Goal: Transaction & Acquisition: Purchase product/service

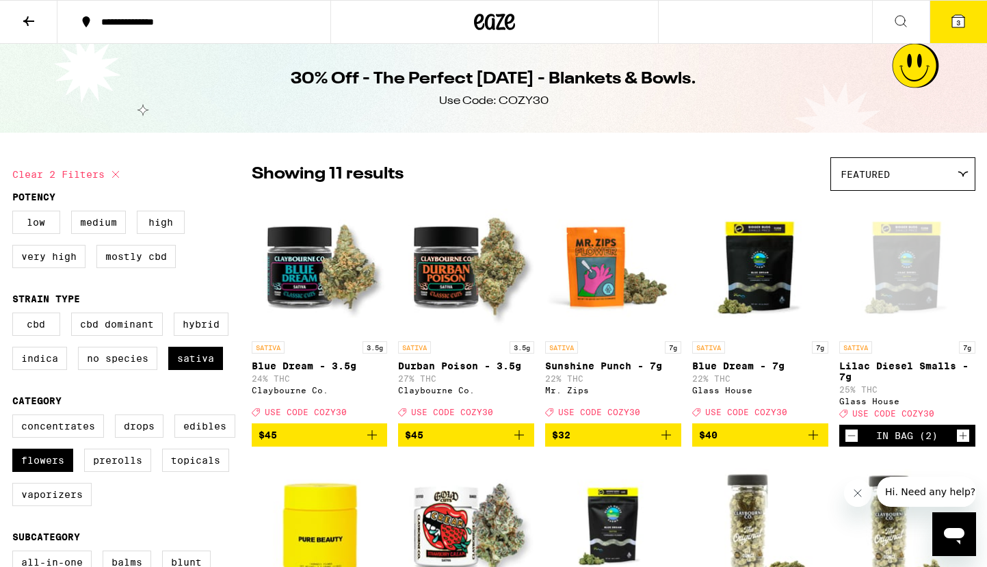
click at [950, 20] on icon at bounding box center [958, 21] width 16 height 16
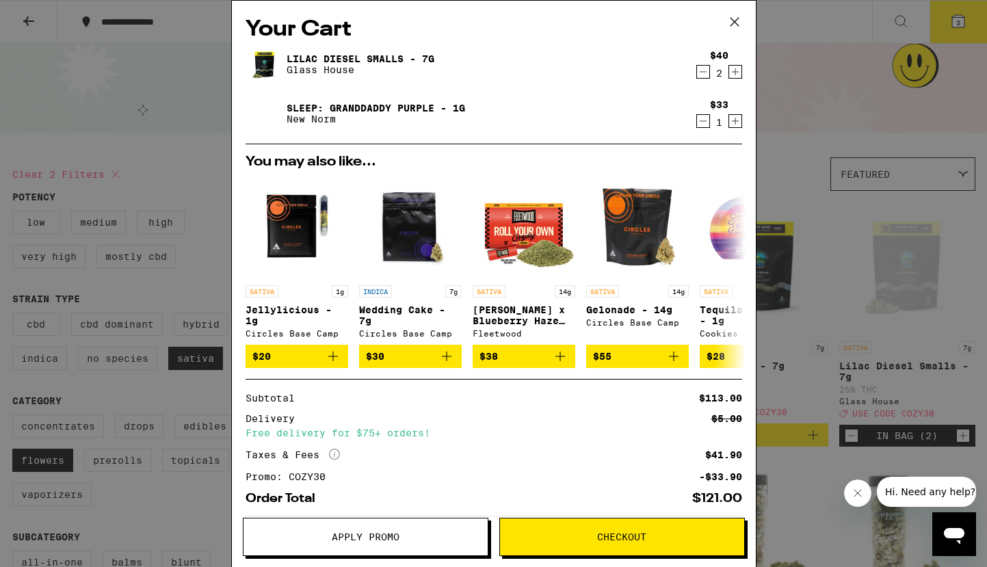
click at [830, 122] on div "Your Cart Lilac Diesel Smalls - 7g Glass House $40 2 Sleep: Granddaddy Purple -…" at bounding box center [493, 283] width 987 height 567
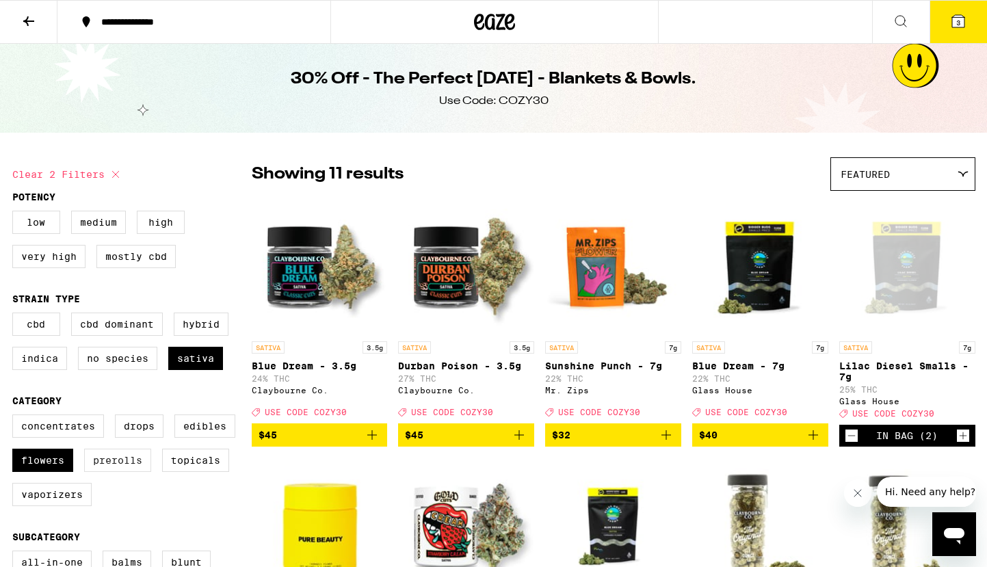
drag, startPoint x: 50, startPoint y: 462, endPoint x: 84, endPoint y: 479, distance: 38.2
click at [50, 462] on label "Flowers" at bounding box center [42, 460] width 61 height 23
click at [16, 417] on input "Flowers" at bounding box center [15, 416] width 1 height 1
checkbox input "false"
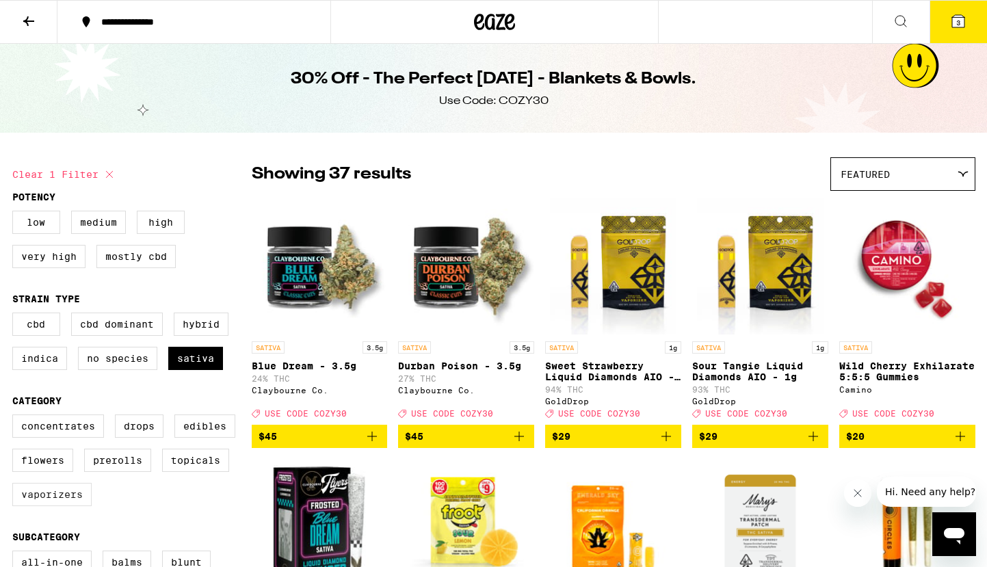
click at [55, 506] on label "Vaporizers" at bounding box center [51, 494] width 79 height 23
click at [16, 417] on input "Vaporizers" at bounding box center [15, 416] width 1 height 1
checkbox input "true"
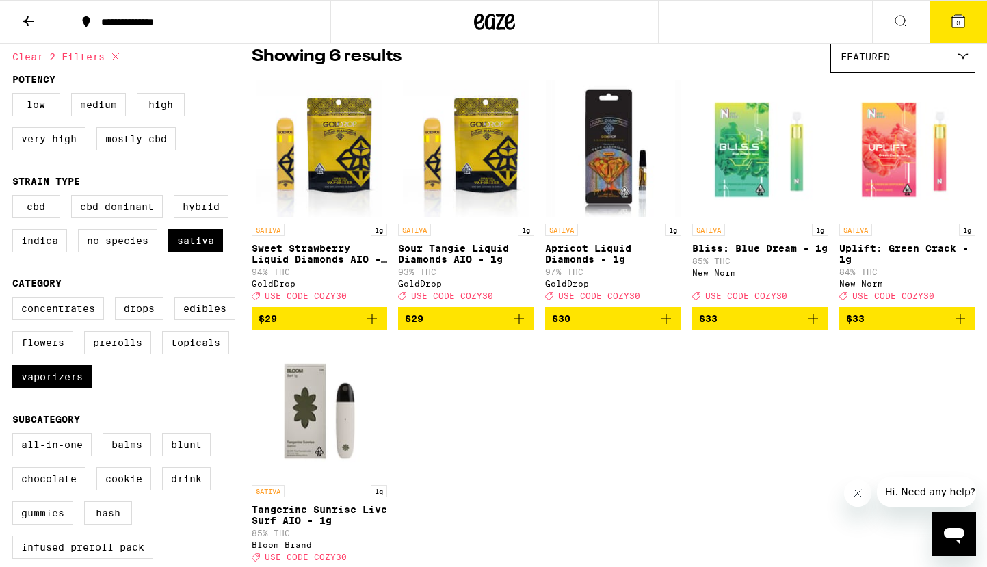
scroll to position [107, 0]
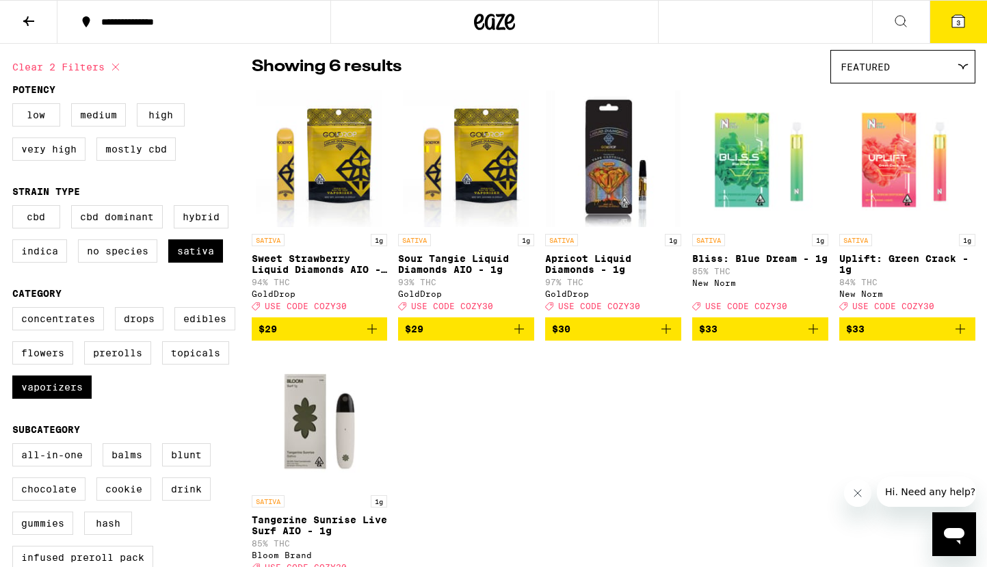
click at [574, 265] on p "Apricot Liquid Diamonds - 1g" at bounding box center [613, 264] width 136 height 22
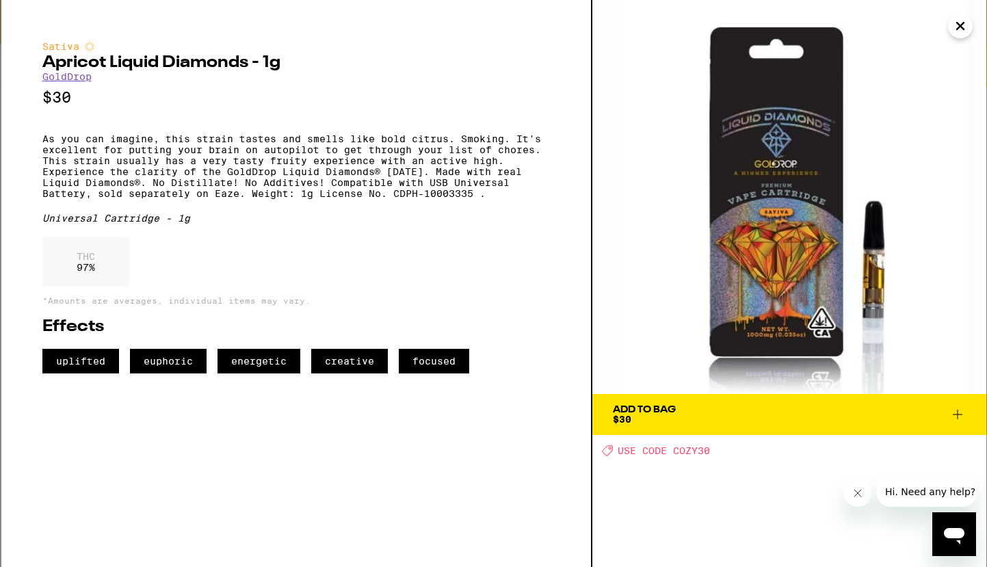
scroll to position [151, 0]
drag, startPoint x: 966, startPoint y: 410, endPoint x: 959, endPoint y: 410, distance: 6.9
click at [964, 410] on button "Add To Bag $30" at bounding box center [789, 414] width 394 height 41
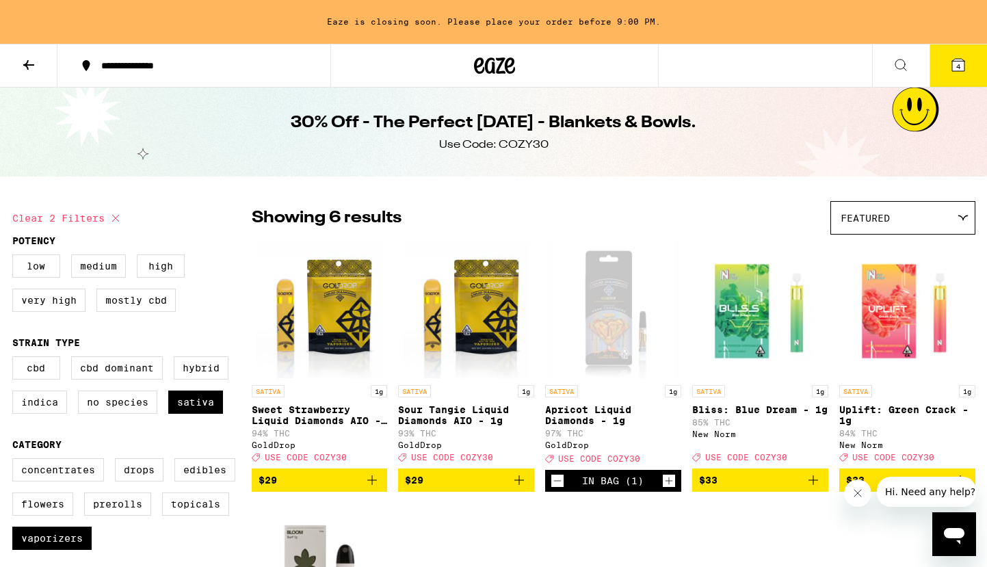
drag, startPoint x: 956, startPoint y: 64, endPoint x: 979, endPoint y: 75, distance: 26.0
click at [956, 64] on span "4" at bounding box center [958, 66] width 4 height 8
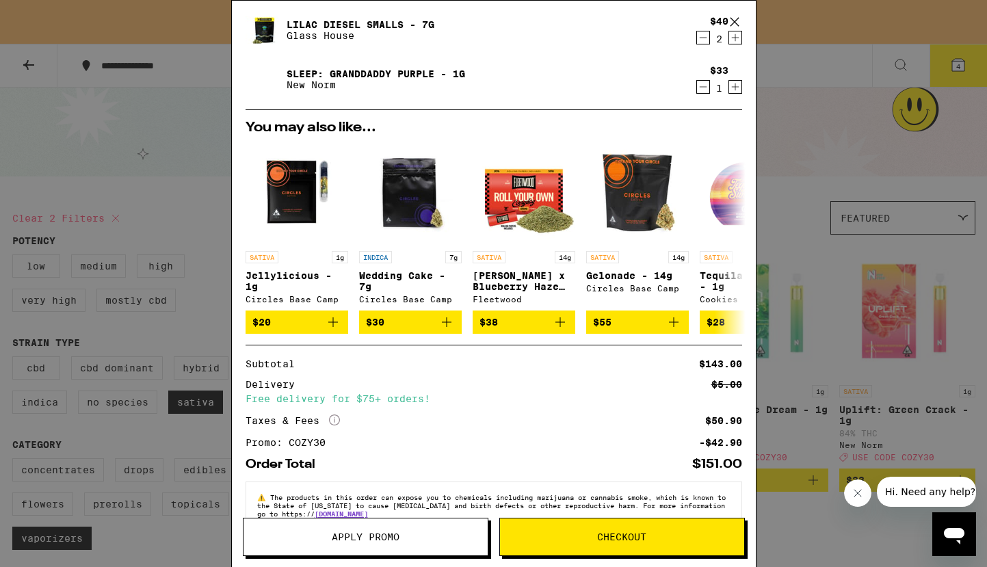
scroll to position [169, 0]
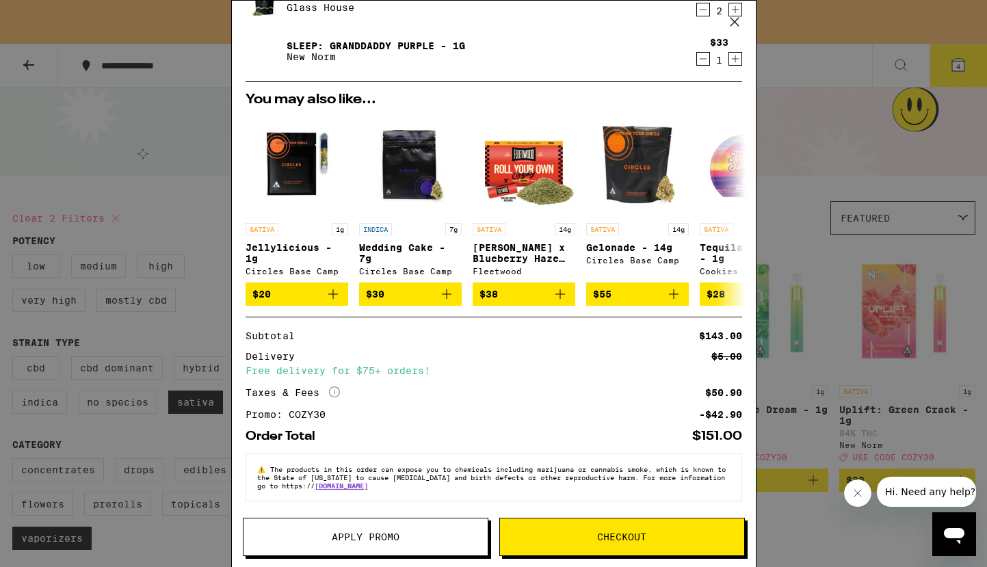
click at [622, 546] on button "Checkout" at bounding box center [621, 537] width 245 height 38
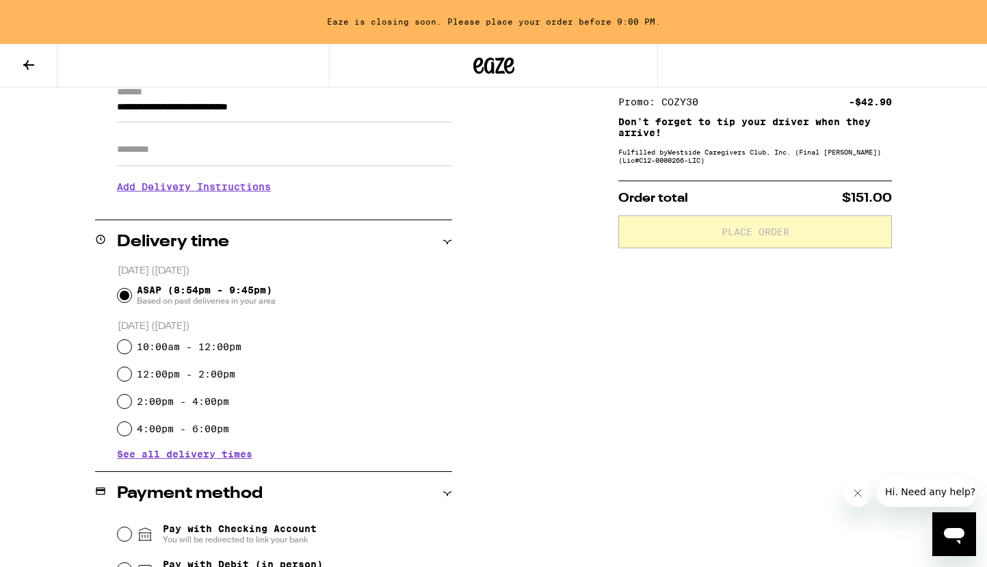
scroll to position [224, 0]
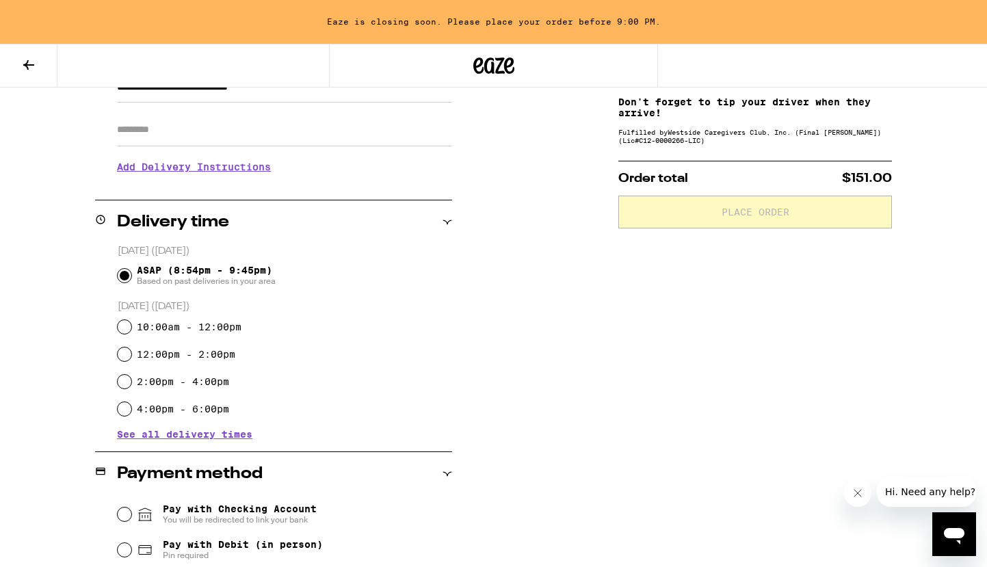
click at [175, 438] on span "See all delivery times" at bounding box center [184, 434] width 135 height 10
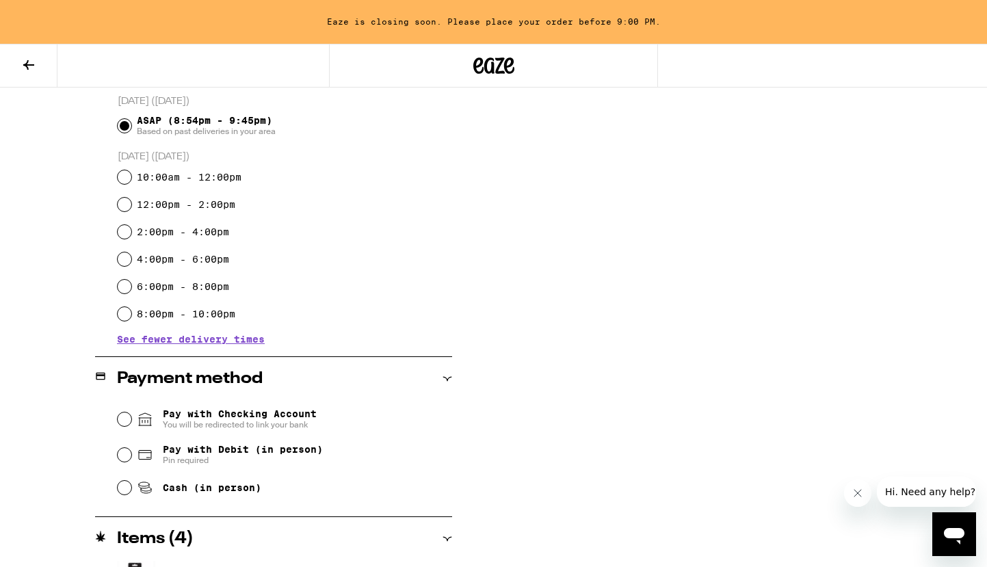
scroll to position [300, 0]
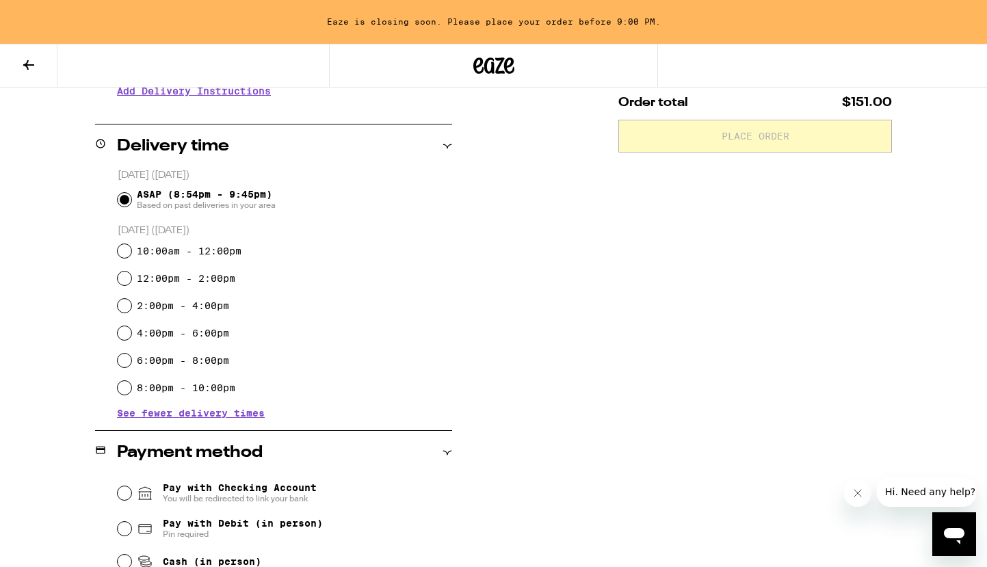
click at [159, 278] on label "12:00pm - 2:00pm" at bounding box center [186, 278] width 98 height 11
click at [131, 278] on input "12:00pm - 2:00pm" at bounding box center [125, 278] width 14 height 14
radio input "true"
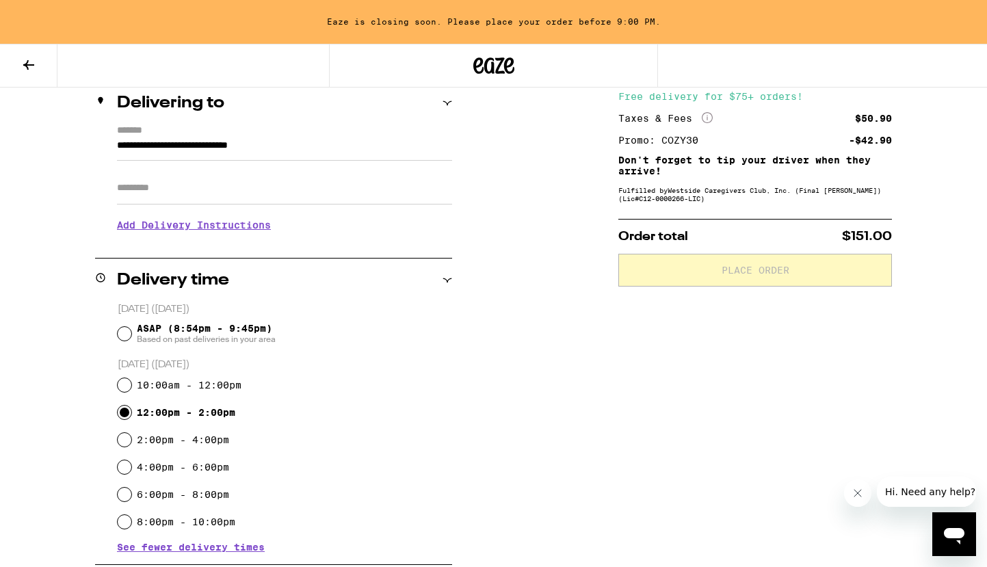
scroll to position [159, 0]
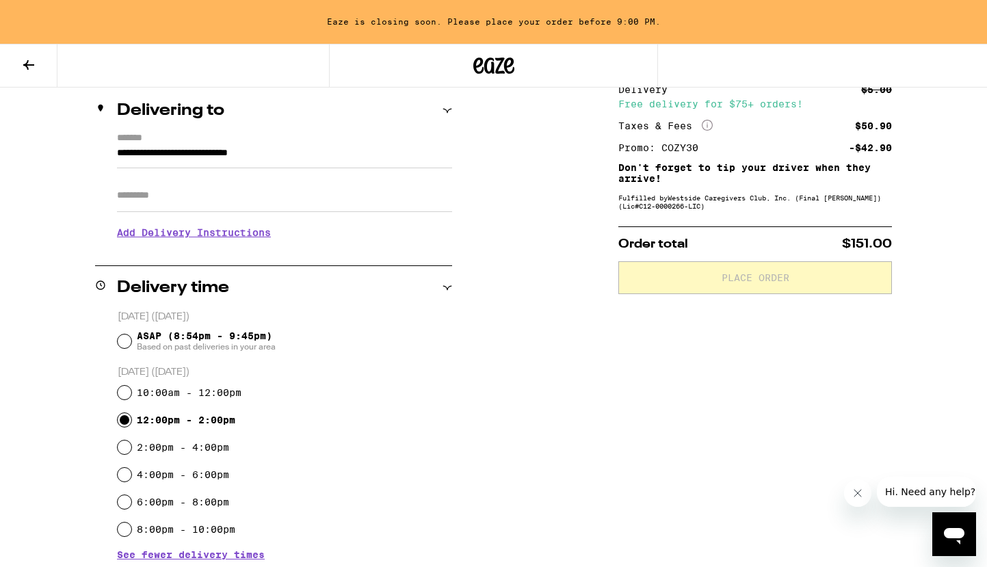
click at [237, 238] on h3 "Add Delivery Instructions" at bounding box center [284, 232] width 335 height 31
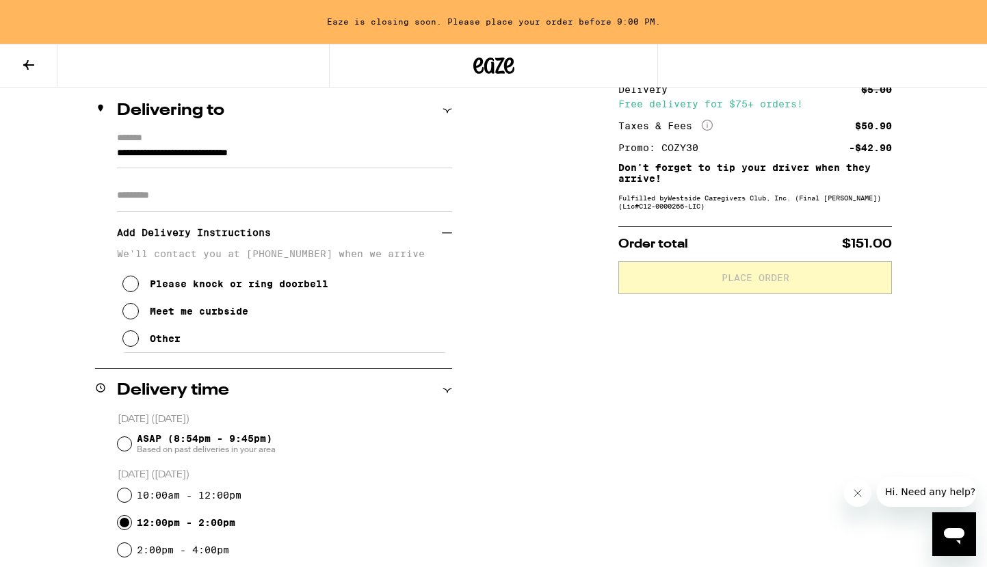
drag, startPoint x: 133, startPoint y: 287, endPoint x: 309, endPoint y: 300, distance: 176.2
click at [133, 288] on icon at bounding box center [130, 284] width 16 height 16
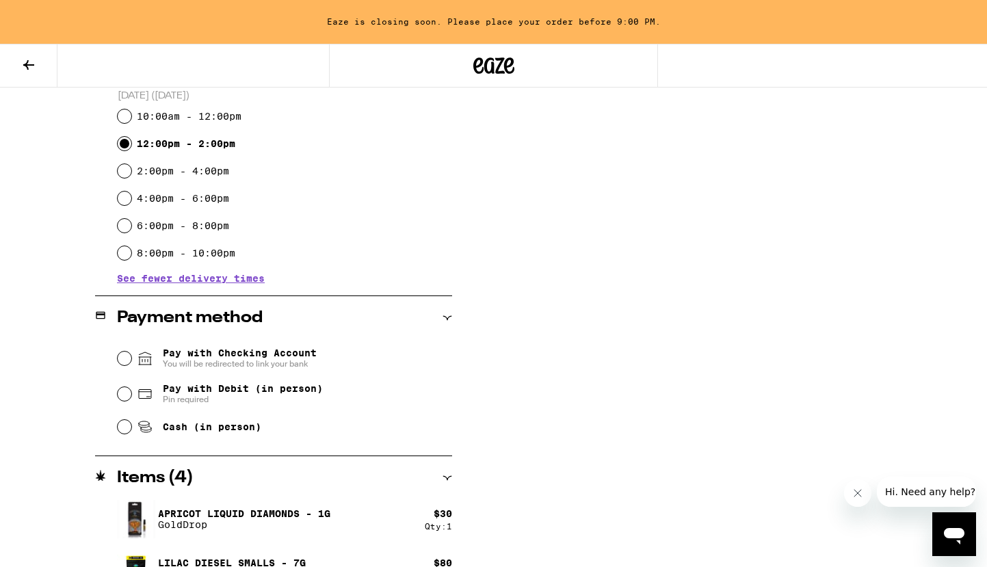
scroll to position [572, 0]
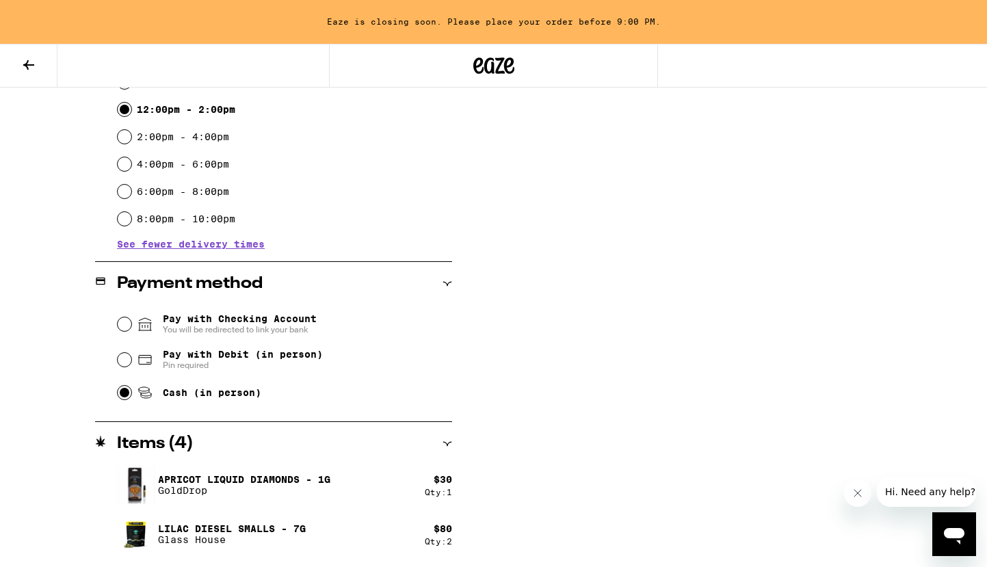
click at [124, 393] on input "Cash (in person)" at bounding box center [125, 393] width 14 height 14
radio input "true"
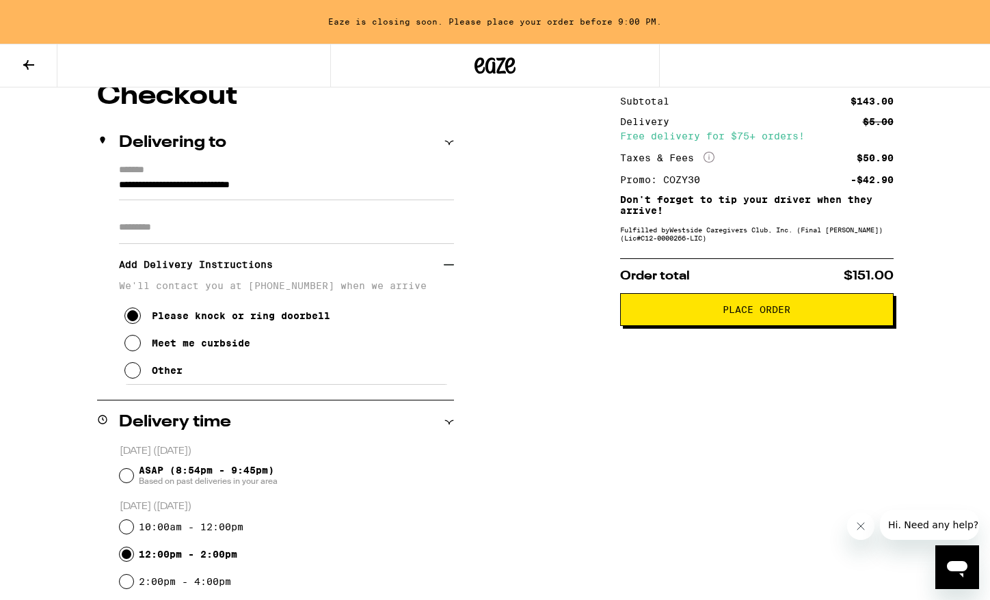
scroll to position [114, 0]
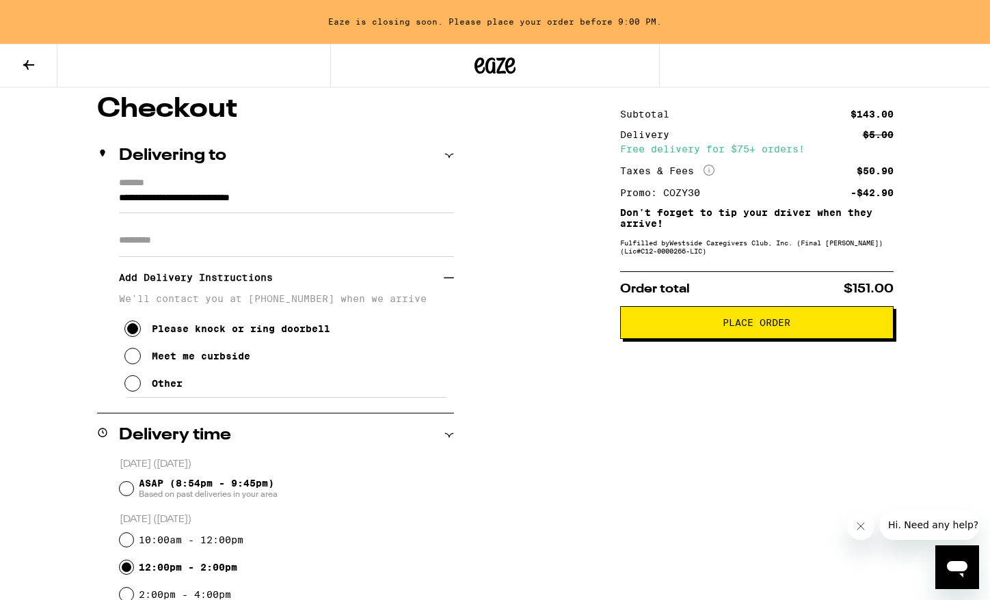
click at [739, 328] on span "Place Order" at bounding box center [757, 323] width 68 height 10
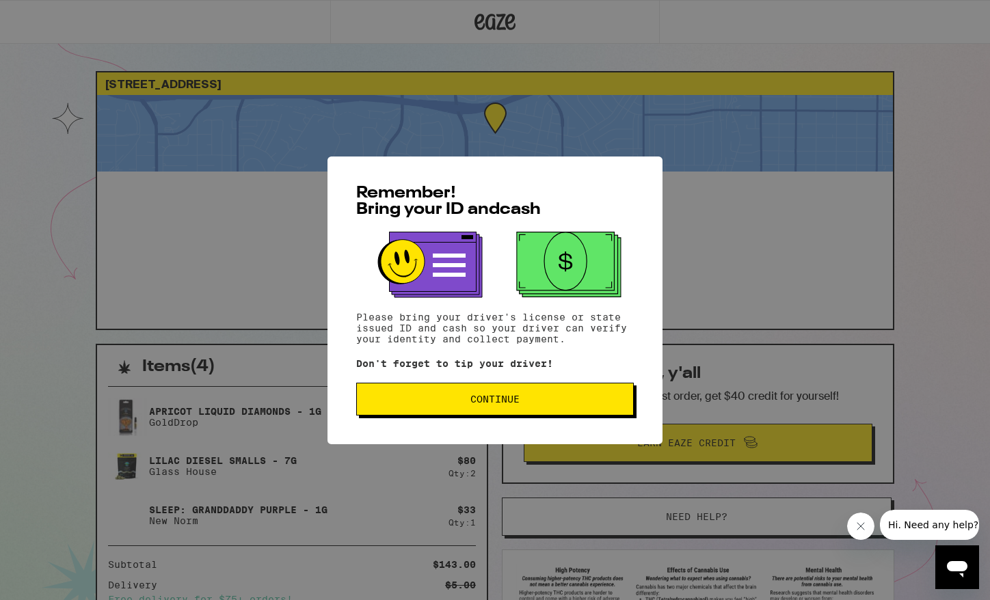
click at [497, 404] on span "Continue" at bounding box center [494, 400] width 49 height 10
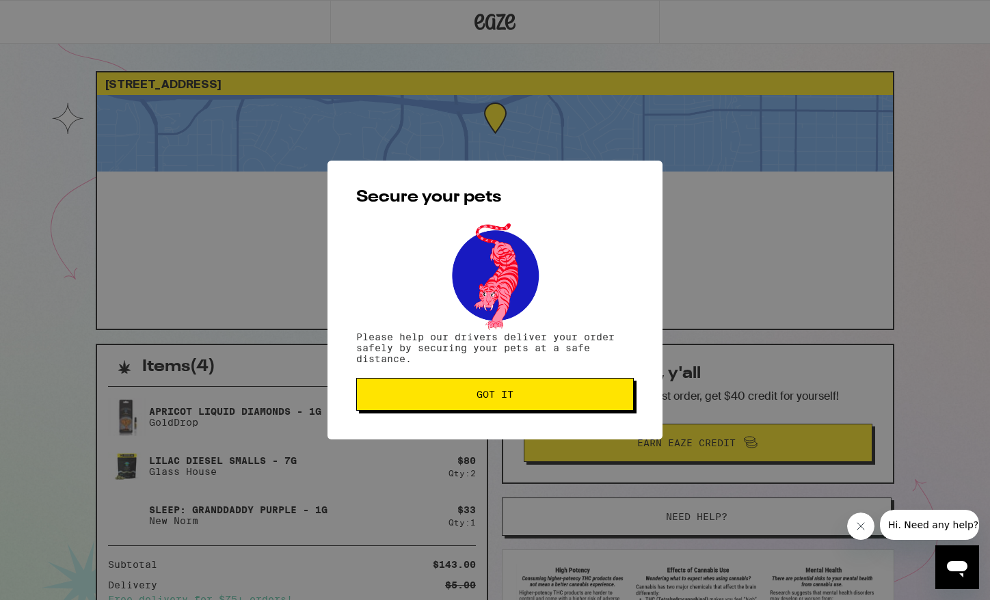
click at [497, 406] on button "Got it" at bounding box center [495, 394] width 278 height 33
